Goal: Task Accomplishment & Management: Complete application form

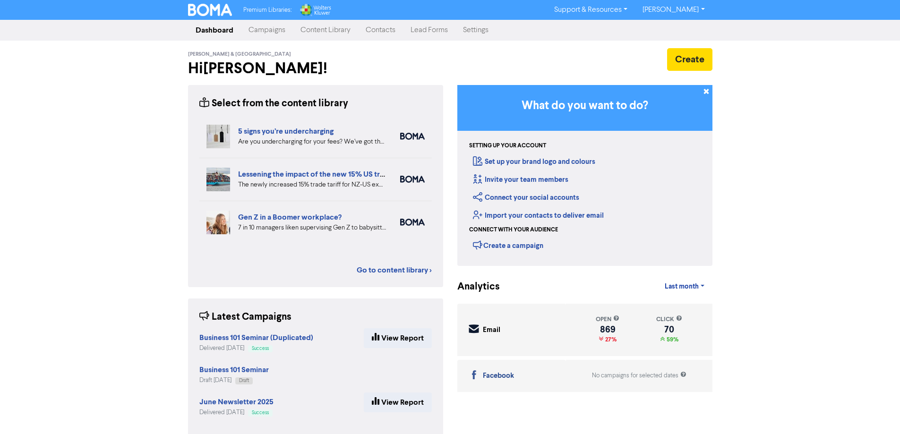
click at [385, 31] on link "Contacts" at bounding box center [380, 30] width 45 height 19
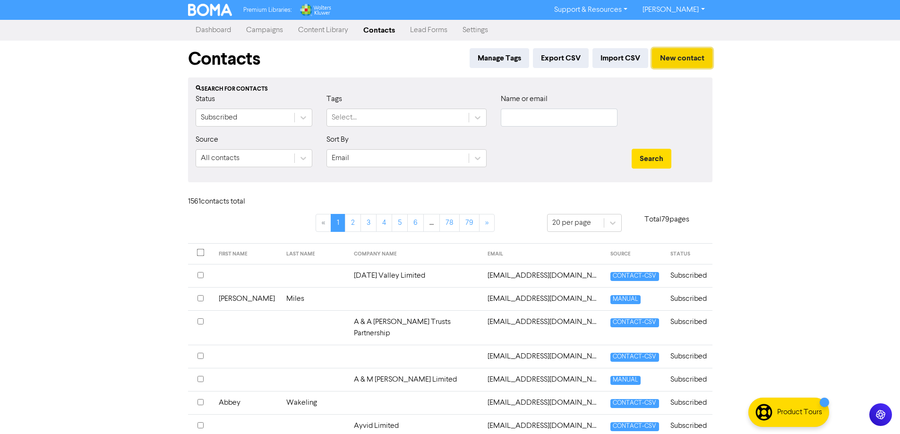
click at [686, 56] on button "New contact" at bounding box center [682, 58] width 60 height 20
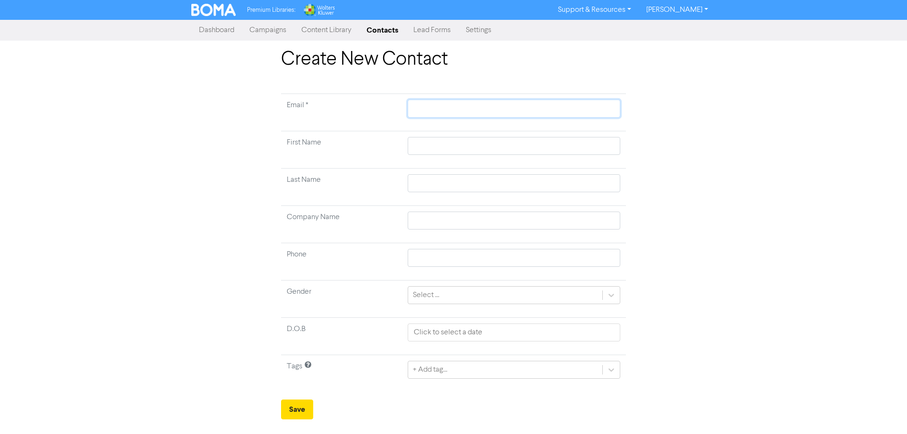
click at [465, 111] on input "text" at bounding box center [514, 109] width 213 height 18
paste input "[EMAIL_ADDRESS][DOMAIN_NAME]"
type input "[EMAIL_ADDRESS][DOMAIN_NAME]"
click at [465, 149] on input "text" at bounding box center [514, 146] width 213 height 18
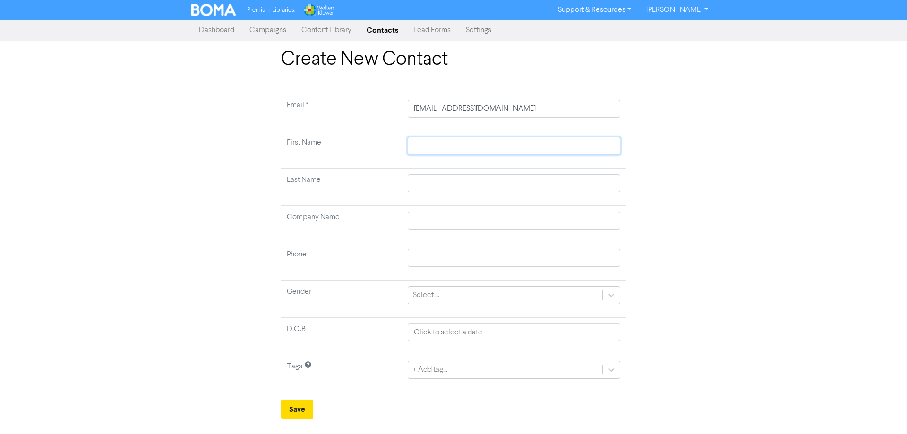
type input "D"
type input "Da"
type input "[PERSON_NAME]"
type input "Danie"
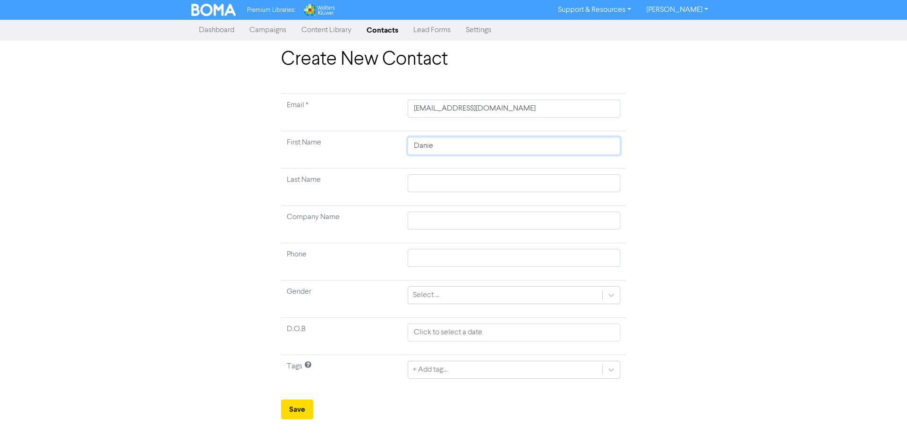
type input "[PERSON_NAME]"
click at [444, 178] on input "text" at bounding box center [514, 183] width 213 height 18
type input "M"
type input "Ma"
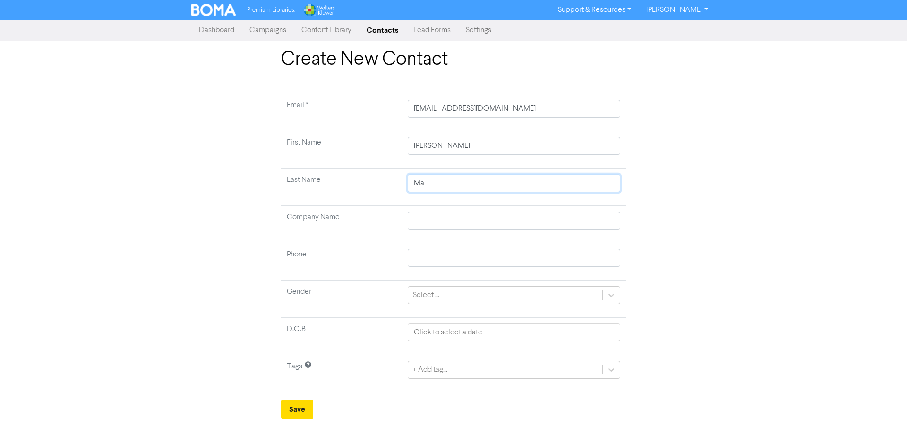
type input "Mac"
type input "MacD"
type input "[PERSON_NAME]"
click at [299, 408] on button "Save" at bounding box center [297, 410] width 32 height 20
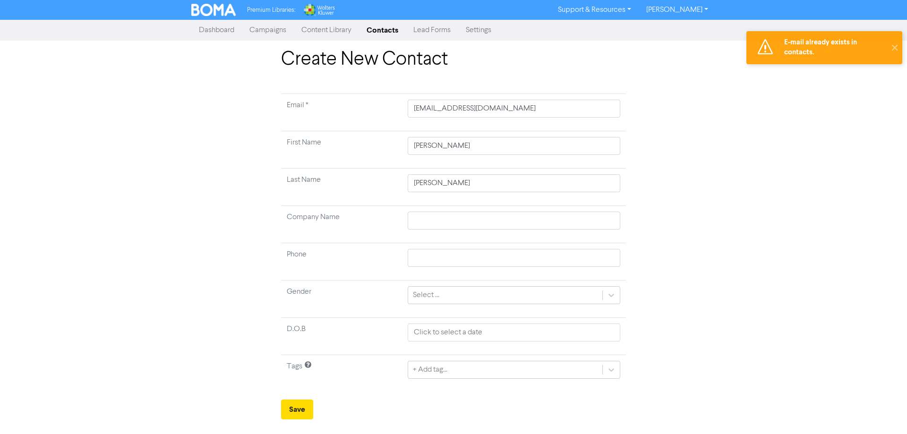
click at [802, 87] on div "Create New Contact Email * [EMAIL_ADDRESS][DOMAIN_NAME] First Name [PERSON_NAME…" at bounding box center [453, 233] width 907 height 371
click at [527, 180] on input "[PERSON_NAME]" at bounding box center [514, 183] width 213 height 18
drag, startPoint x: 467, startPoint y: 186, endPoint x: 349, endPoint y: 182, distance: 118.6
click at [349, 182] on tr "Last Name [PERSON_NAME]" at bounding box center [453, 187] width 345 height 37
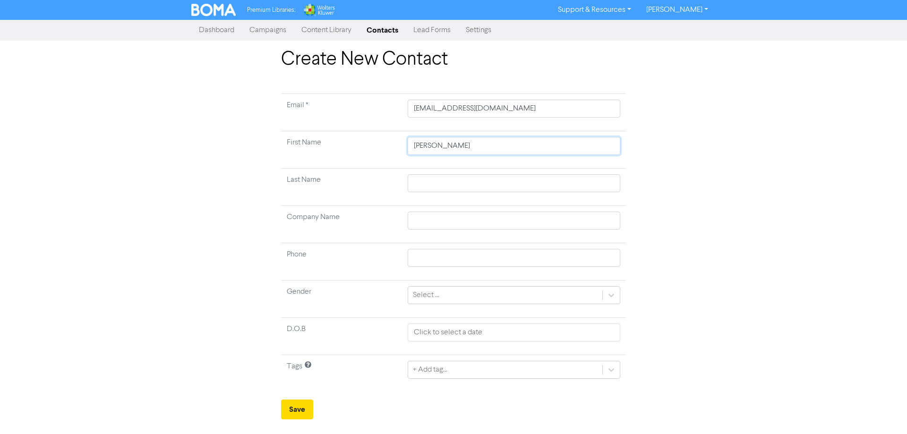
drag, startPoint x: 439, startPoint y: 142, endPoint x: 375, endPoint y: 139, distance: 64.8
click at [376, 139] on tr "First Name [PERSON_NAME]" at bounding box center [453, 149] width 345 height 37
drag, startPoint x: 508, startPoint y: 109, endPoint x: 368, endPoint y: 108, distance: 140.3
click at [368, 108] on tr "Email * [EMAIL_ADDRESS][DOMAIN_NAME]" at bounding box center [453, 112] width 345 height 37
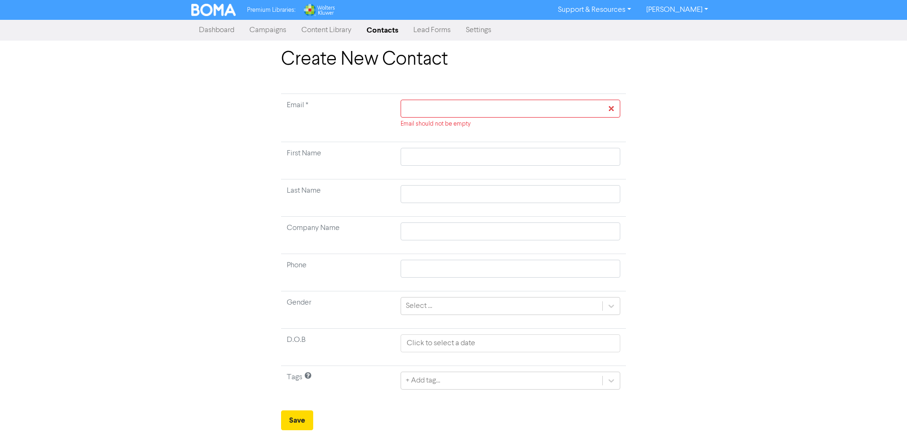
click at [859, 271] on div "Create New Contact Email * Email should not be empty First Name Last Name Compa…" at bounding box center [453, 239] width 907 height 382
click at [210, 29] on link "Dashboard" at bounding box center [216, 30] width 51 height 19
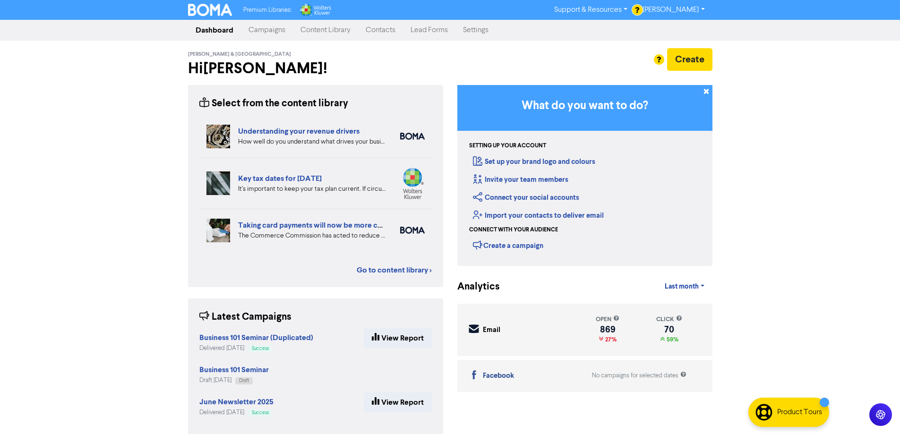
click at [374, 31] on link "Contacts" at bounding box center [380, 30] width 45 height 19
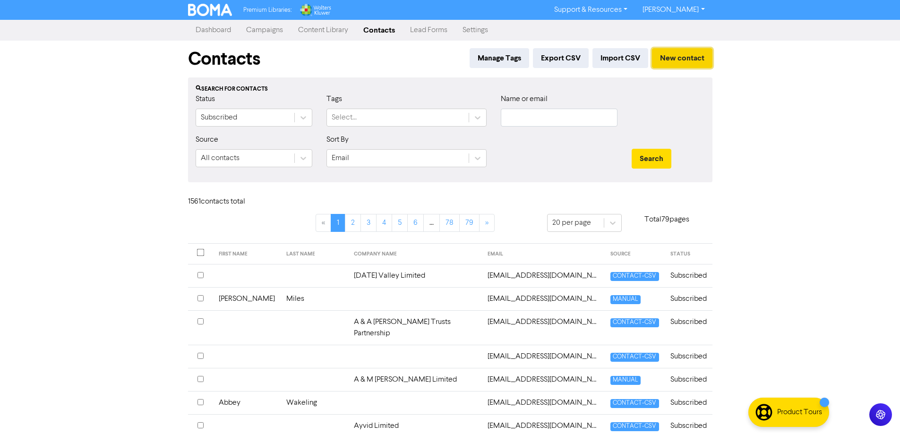
click at [675, 54] on button "New contact" at bounding box center [682, 58] width 60 height 20
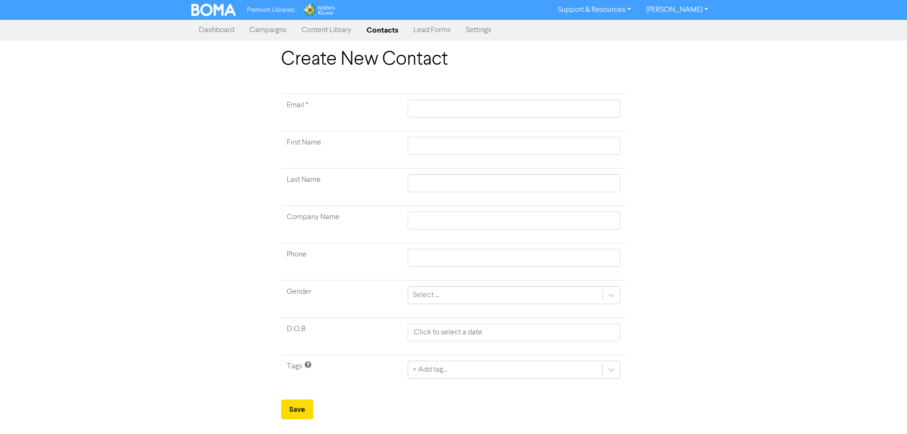
click at [430, 98] on td at bounding box center [514, 112] width 224 height 37
click at [429, 109] on input "text" at bounding box center [514, 109] width 213 height 18
paste input "[EMAIL_ADDRESS][DOMAIN_NAME]"
type input "[EMAIL_ADDRESS][DOMAIN_NAME]"
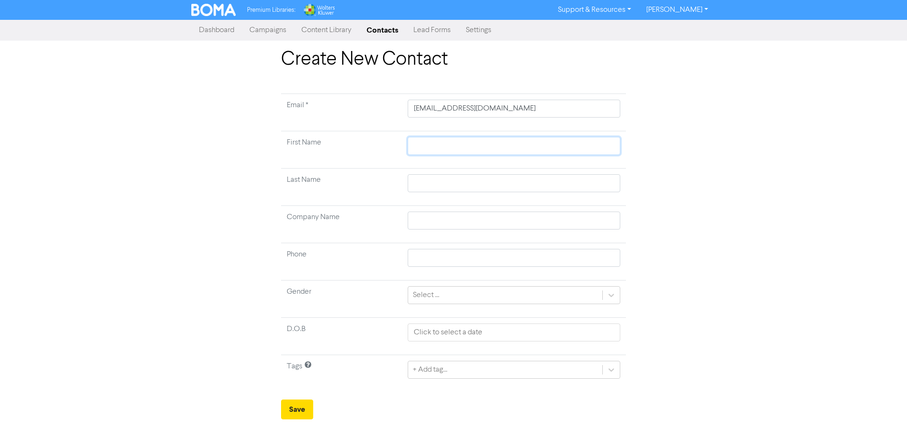
click at [434, 137] on input "text" at bounding box center [514, 146] width 213 height 18
type input "H"
type input "Ha"
type input "Hay"
type input "Hayd"
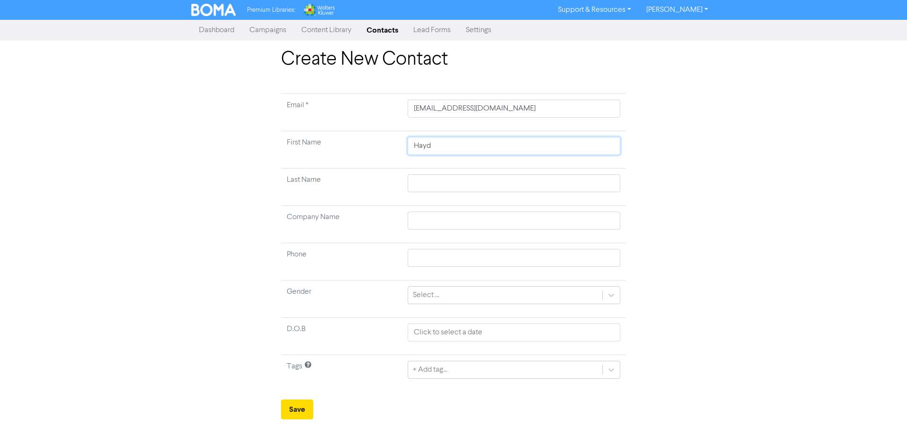
type input "[PERSON_NAME]"
click at [425, 184] on input "text" at bounding box center [514, 183] width 213 height 18
type input "S"
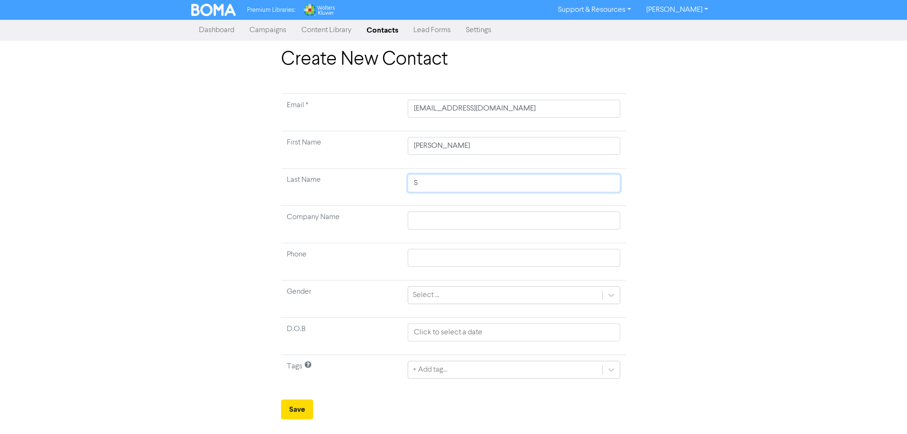
type input "Sp"
type input "Spe"
type input "Spen"
type input "Spenc"
type input "[PERSON_NAME]"
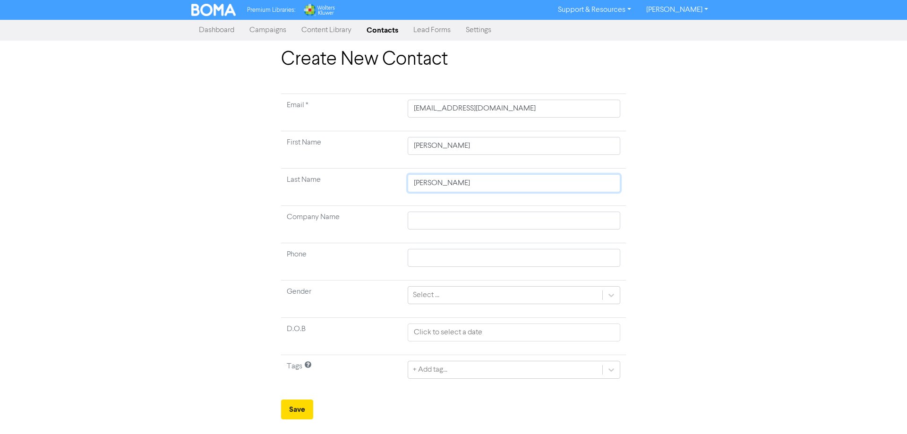
type input "[PERSON_NAME]"
click at [562, 217] on input "text" at bounding box center [514, 221] width 213 height 18
click at [784, 215] on div "Create New Contact Email * [EMAIL_ADDRESS][DOMAIN_NAME] First Name [PERSON_NAME…" at bounding box center [453, 233] width 907 height 371
click at [297, 410] on button "Save" at bounding box center [297, 410] width 32 height 20
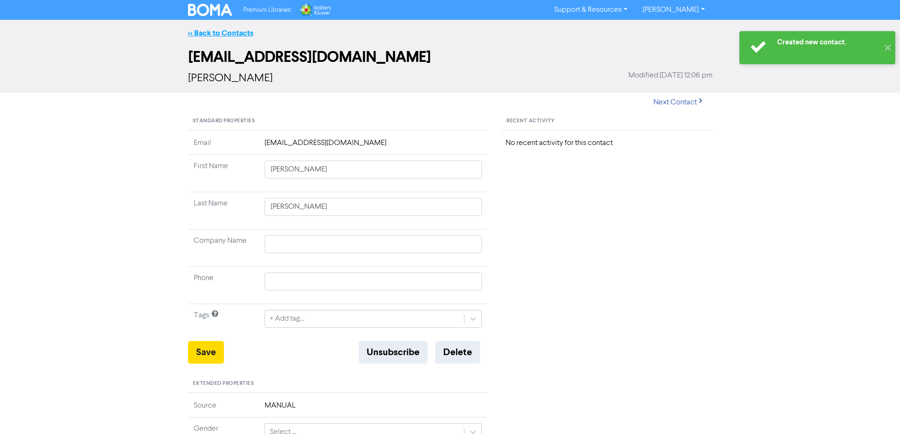
click at [228, 31] on link "<< Back to Contacts" at bounding box center [220, 32] width 65 height 9
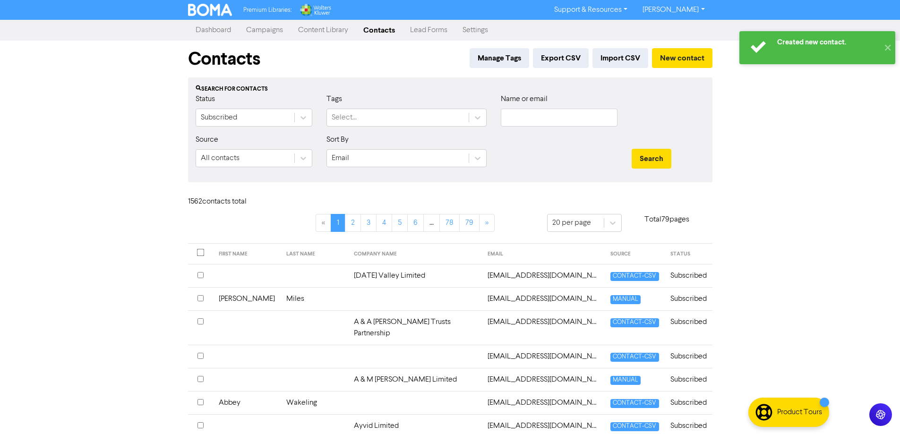
click at [213, 30] on link "Dashboard" at bounding box center [213, 30] width 51 height 19
